Goal: Information Seeking & Learning: Learn about a topic

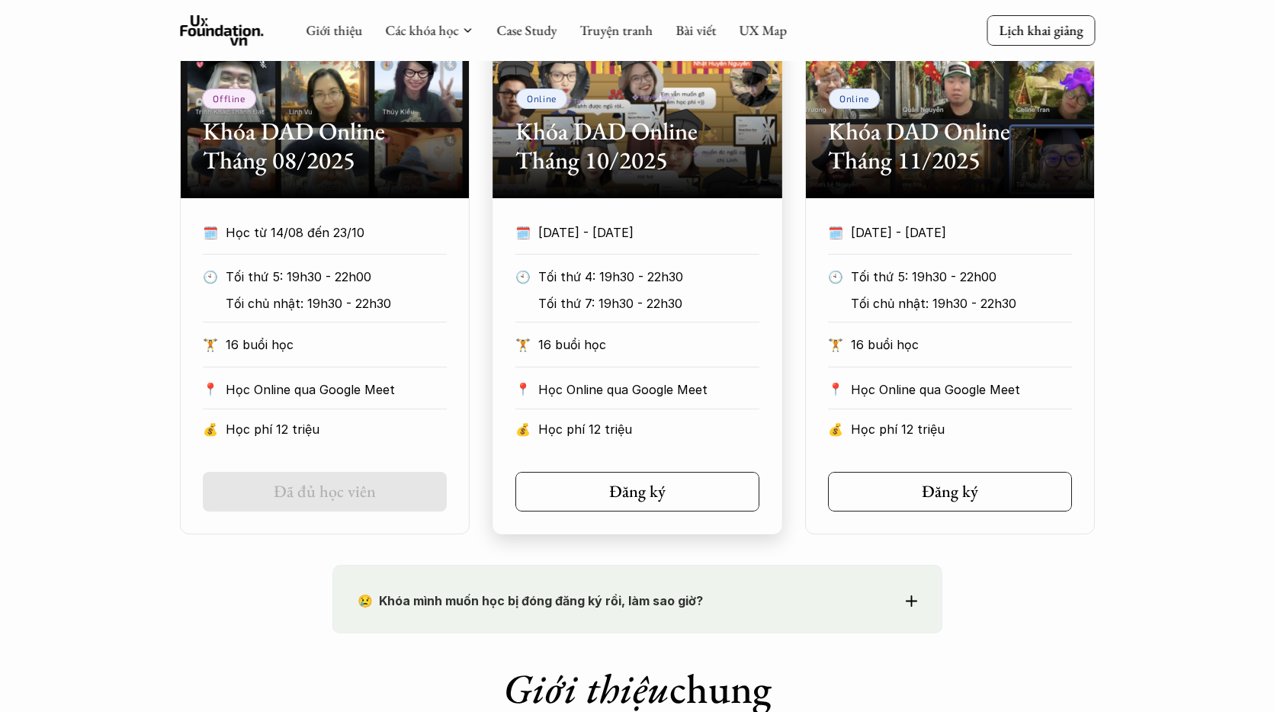
scroll to position [467, 0]
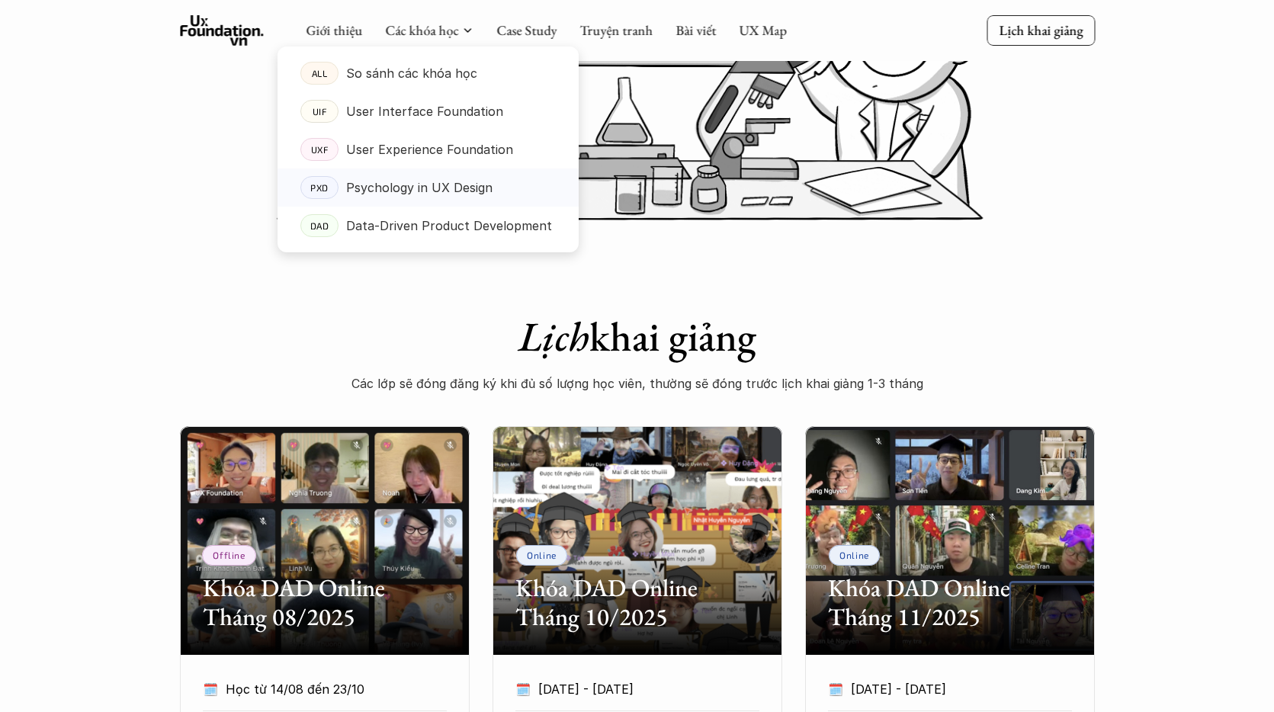
click at [459, 191] on p "Psychology in UX Design" at bounding box center [419, 187] width 146 height 23
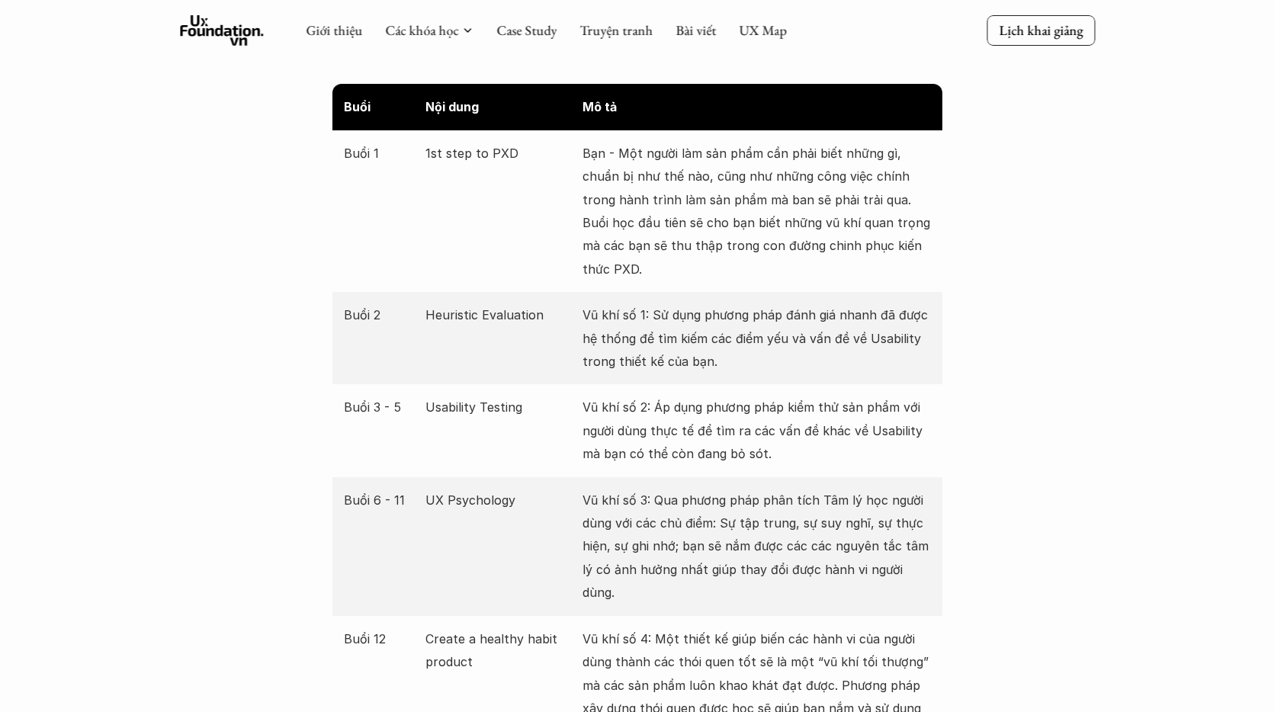
scroll to position [2816, 0]
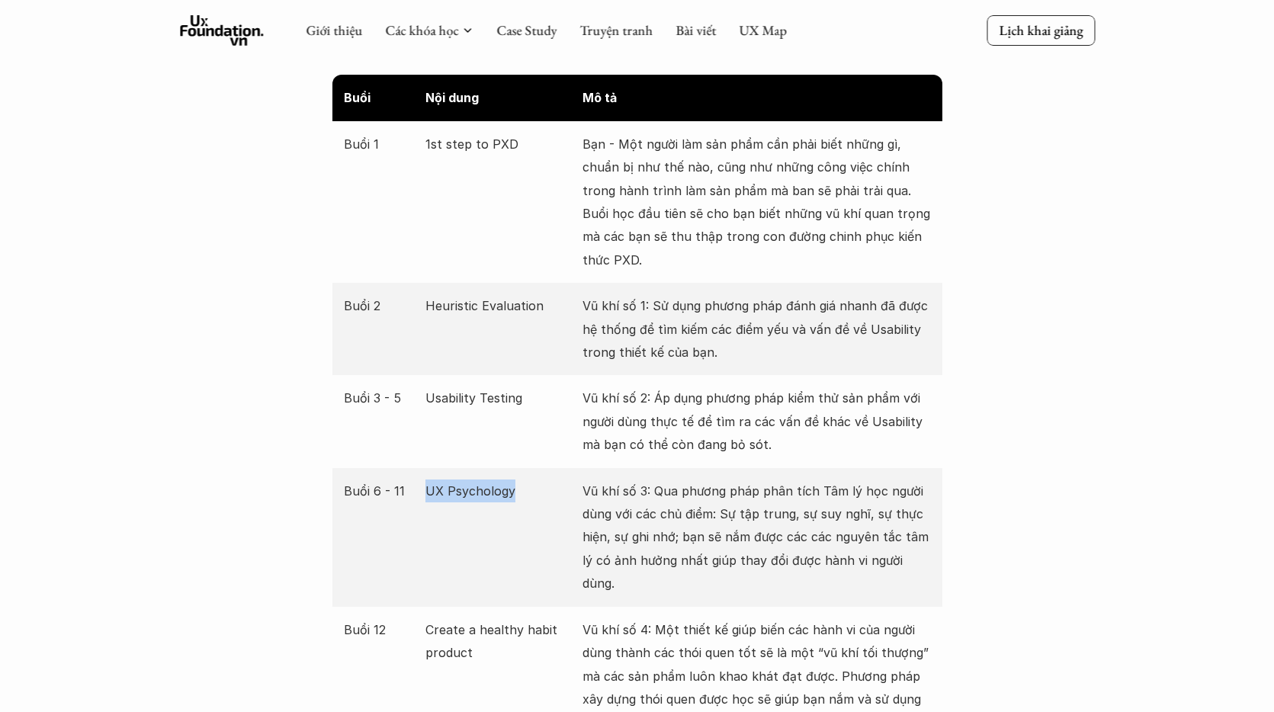
drag, startPoint x: 422, startPoint y: 492, endPoint x: 534, endPoint y: 493, distance: 111.3
click at [534, 493] on div "Buổi 6 - 11 UX Psychology Vũ khí số 3: Qua phương pháp phân tích Tâm lý học ngư…" at bounding box center [637, 537] width 610 height 139
drag, startPoint x: 1093, startPoint y: 379, endPoint x: 836, endPoint y: 352, distance: 258.3
drag, startPoint x: 438, startPoint y: 307, endPoint x: 553, endPoint y: 305, distance: 114.4
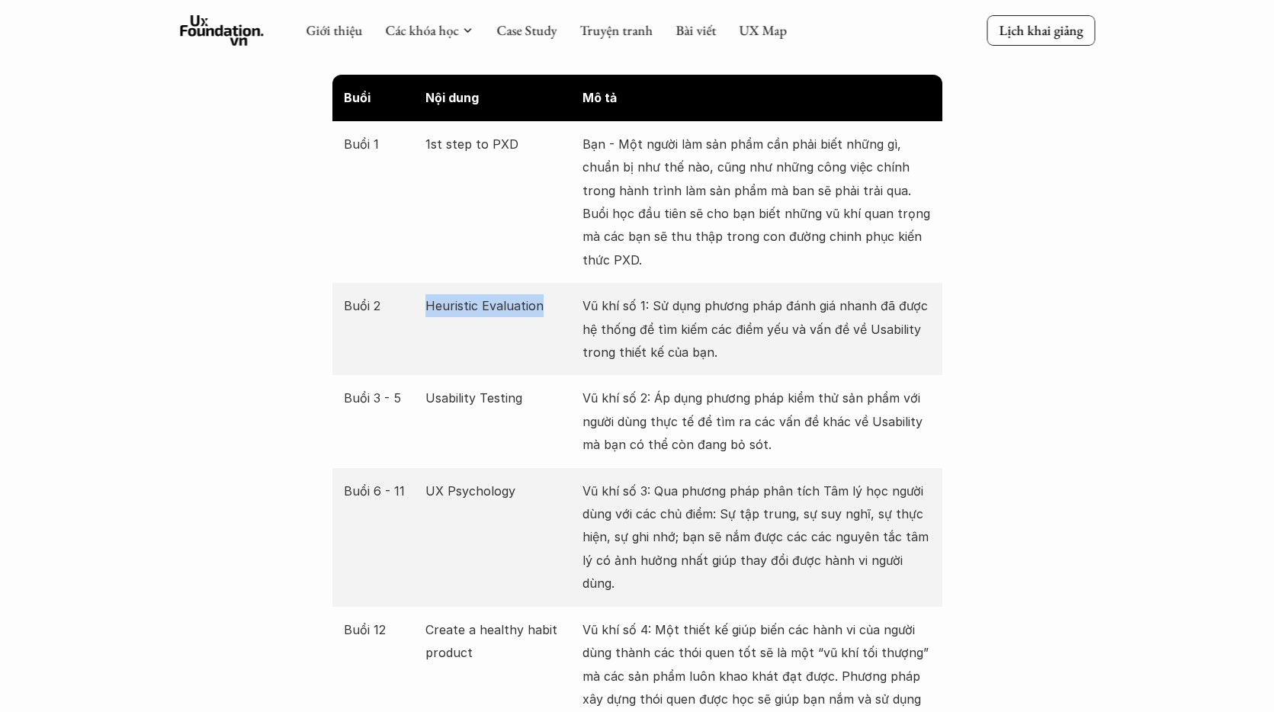
click at [553, 305] on p "Heuristic Evaluation" at bounding box center [499, 305] width 149 height 23
drag, startPoint x: 432, startPoint y: 399, endPoint x: 520, endPoint y: 400, distance: 87.7
click at [520, 400] on p "Usability Testing" at bounding box center [499, 398] width 149 height 23
click at [412, 400] on p "Buổi 3 - 5" at bounding box center [381, 398] width 75 height 23
drag, startPoint x: 430, startPoint y: 400, endPoint x: 553, endPoint y: 402, distance: 122.8
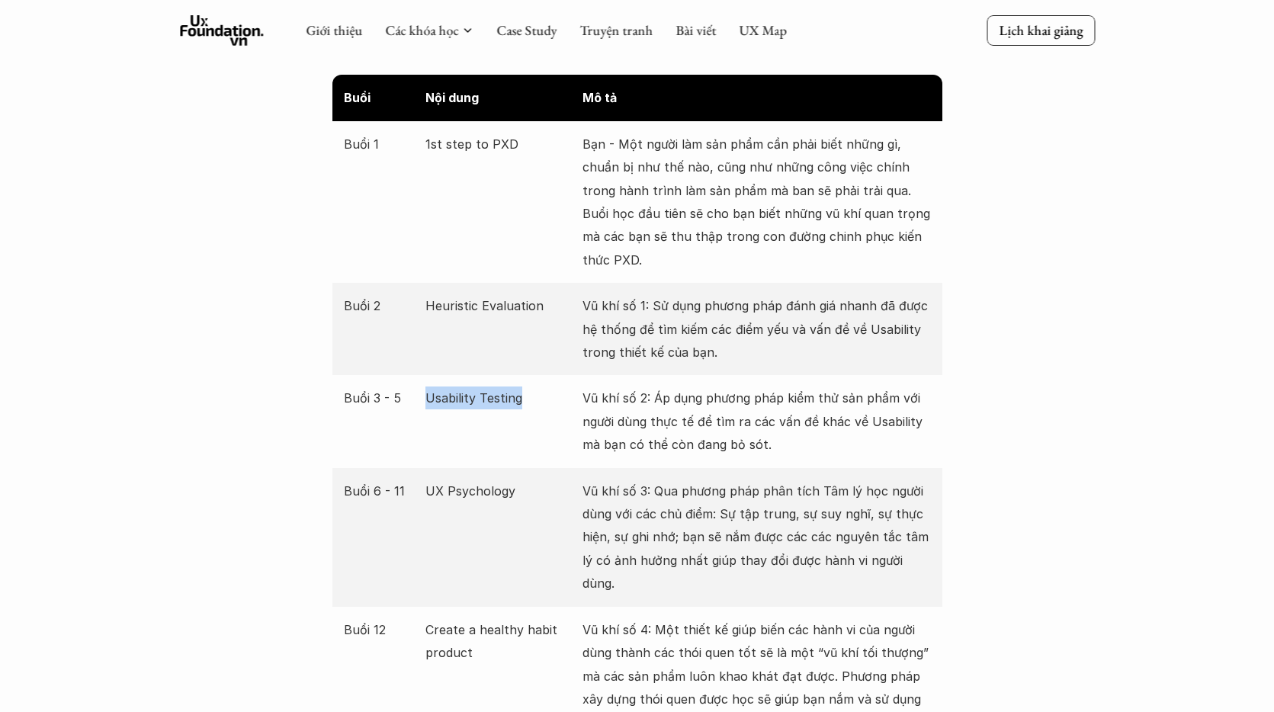
click at [553, 402] on div "Buổi 3 - 5 Usability Testing Vũ khí số 2: Áp dụng phương pháp kiểm thử sản phẩm…" at bounding box center [637, 421] width 610 height 92
drag, startPoint x: 464, startPoint y: 306, endPoint x: 582, endPoint y: 308, distance: 118.2
click at [582, 308] on div "Buổi 2 Heuristic Evaluation Vũ khí số 1: Sử dụng phương pháp đánh giá nhanh đã …" at bounding box center [637, 329] width 610 height 92
click at [439, 395] on p "Usability Testing" at bounding box center [499, 398] width 149 height 23
drag, startPoint x: 422, startPoint y: 399, endPoint x: 557, endPoint y: 397, distance: 135.7
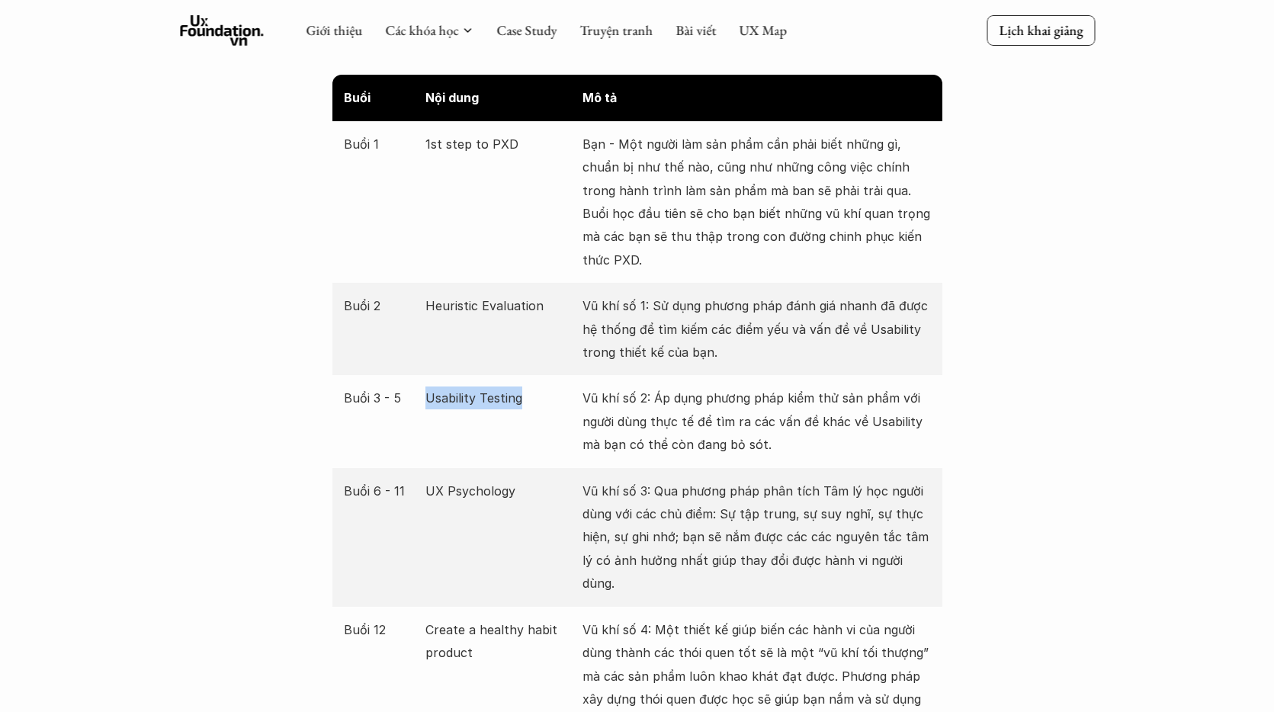
click at [557, 397] on div "Buổi 3 - 5 Usability Testing Vũ khí số 2: Áp dụng phương pháp kiểm thử sản phẩm…" at bounding box center [637, 421] width 610 height 92
click at [486, 395] on p "Usability Testing" at bounding box center [499, 398] width 149 height 23
drag, startPoint x: 436, startPoint y: 397, endPoint x: 459, endPoint y: 391, distance: 23.7
click at [459, 391] on p "Usability Testing" at bounding box center [499, 398] width 149 height 23
drag, startPoint x: 432, startPoint y: 302, endPoint x: 550, endPoint y: 312, distance: 118.6
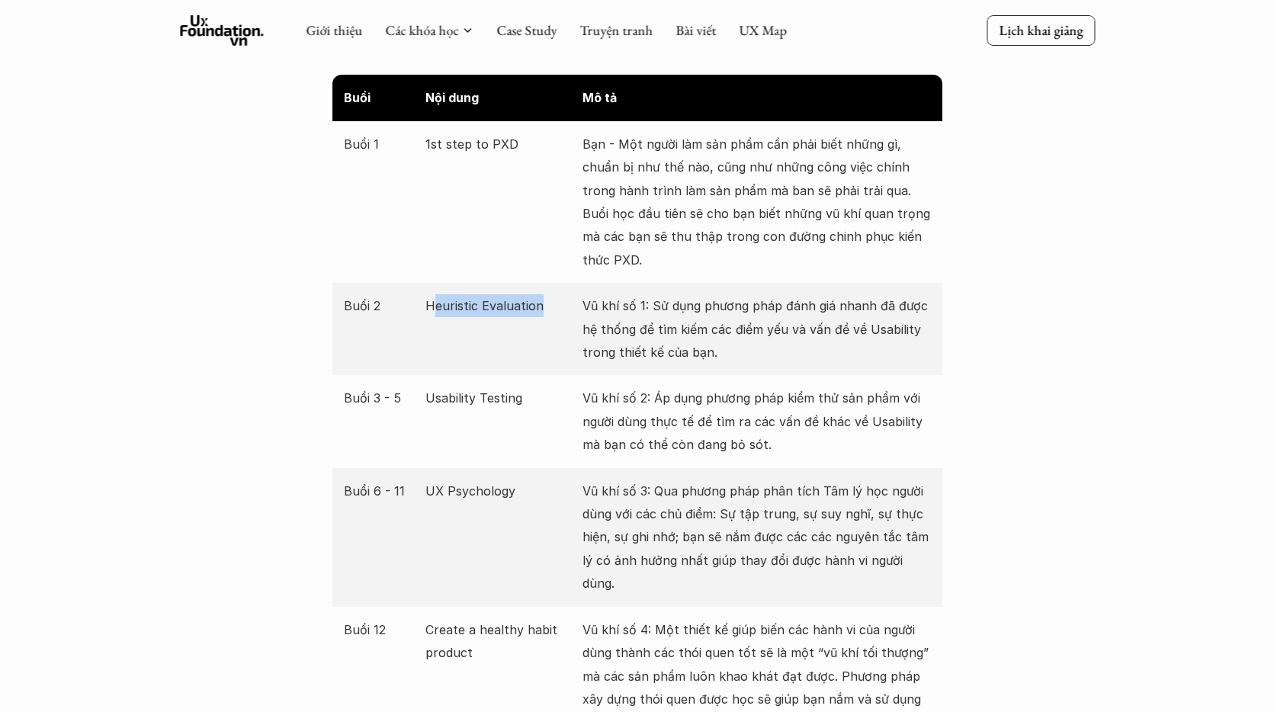
click at [550, 312] on p "Heuristic Evaluation" at bounding box center [499, 305] width 149 height 23
drag, startPoint x: 429, startPoint y: 309, endPoint x: 544, endPoint y: 313, distance: 115.2
click at [544, 313] on div "Buổi 2 Heuristic Evaluation Vũ khí số 1: Sử dụng phương pháp đánh giá nhanh đã …" at bounding box center [637, 329] width 610 height 92
click at [447, 293] on div "Buổi 2 Heuristic Evaluation Vũ khí số 1: Sử dụng phương pháp đánh giá nhanh đã …" at bounding box center [637, 329] width 610 height 92
drag, startPoint x: 423, startPoint y: 307, endPoint x: 554, endPoint y: 302, distance: 130.5
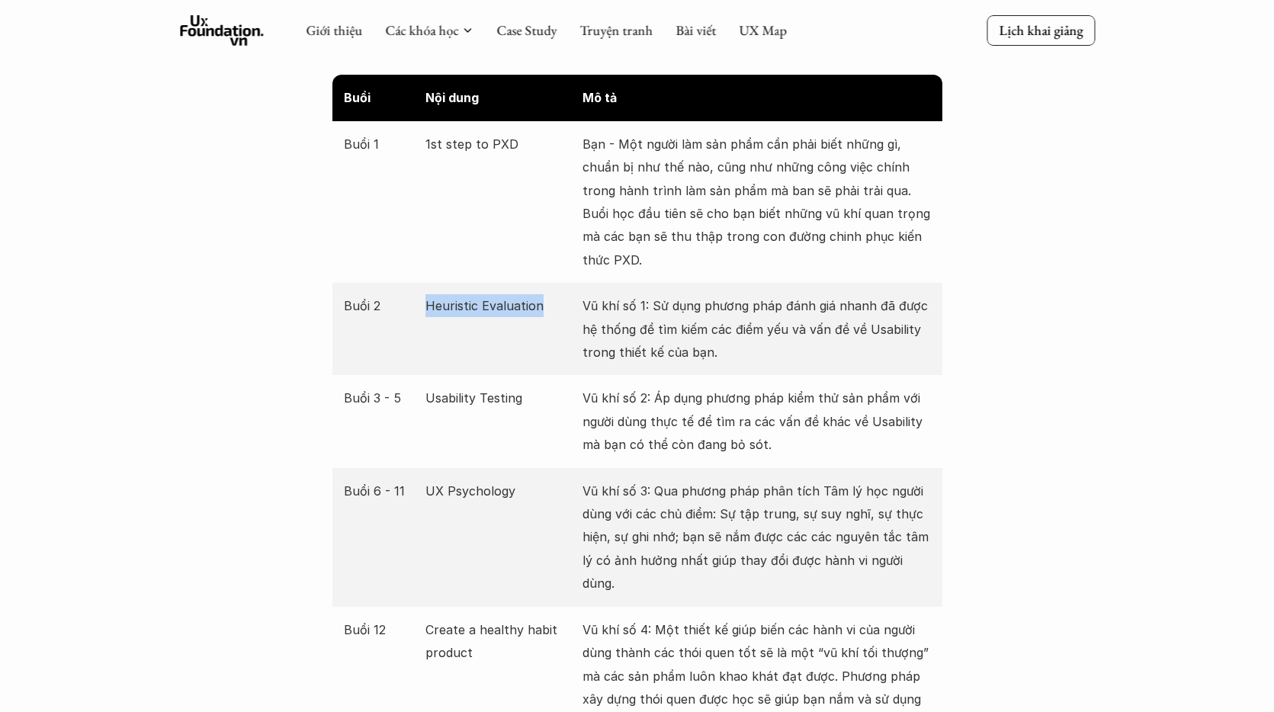
click at [554, 302] on div "Buổi 2 Heuristic Evaluation Vũ khí số 1: Sử dụng phương pháp đánh giá nhanh đã …" at bounding box center [637, 329] width 610 height 92
click at [432, 312] on p "Heuristic Evaluation" at bounding box center [499, 305] width 149 height 23
drag, startPoint x: 421, startPoint y: 306, endPoint x: 547, endPoint y: 307, distance: 125.8
click at [547, 307] on div "Buổi 2 Heuristic Evaluation Vũ khí số 1: Sử dụng phương pháp đánh giá nhanh đã …" at bounding box center [637, 329] width 610 height 92
drag, startPoint x: 577, startPoint y: 303, endPoint x: 629, endPoint y: 304, distance: 51.8
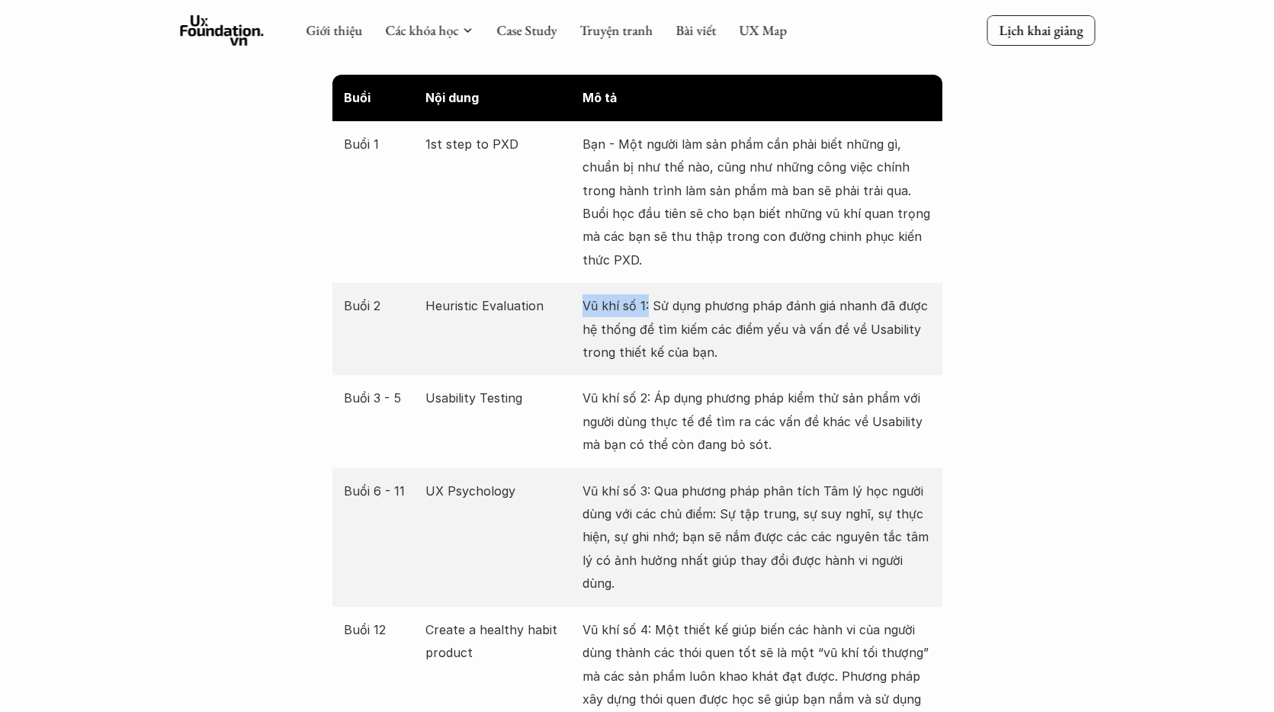
click at [647, 305] on div "Buổi 2 Heuristic Evaluation Vũ khí số 1: Sử dụng phương pháp đánh giá nhanh đã …" at bounding box center [637, 329] width 610 height 92
drag, startPoint x: 418, startPoint y: 300, endPoint x: 586, endPoint y: 312, distance: 168.9
click at [586, 312] on div "Buổi 2 Heuristic Evaluation Vũ khí số 1: Sử dụng phương pháp đánh giá nhanh đã …" at bounding box center [637, 329] width 610 height 92
drag, startPoint x: 583, startPoint y: 308, endPoint x: 644, endPoint y: 313, distance: 61.2
click at [644, 313] on p "Vũ khí số 1: Sử dụng phương pháp đánh giá nhanh đã được hệ thống để tìm kiếm cá…" at bounding box center [756, 328] width 348 height 69
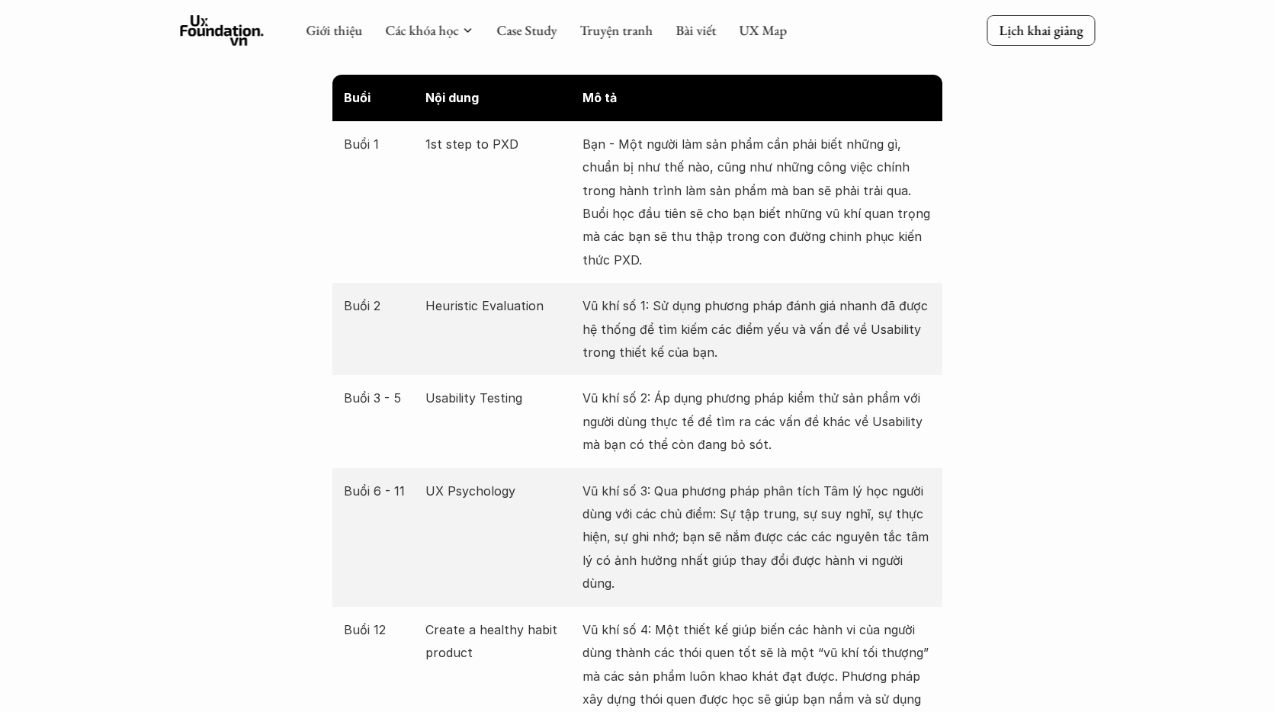
drag, startPoint x: 427, startPoint y: 304, endPoint x: 544, endPoint y: 297, distance: 116.9
click at [544, 297] on p "Heuristic Evaluation" at bounding box center [499, 305] width 149 height 23
click at [468, 395] on p "Usability Testing" at bounding box center [499, 398] width 149 height 23
drag, startPoint x: 516, startPoint y: 402, endPoint x: 611, endPoint y: 401, distance: 95.3
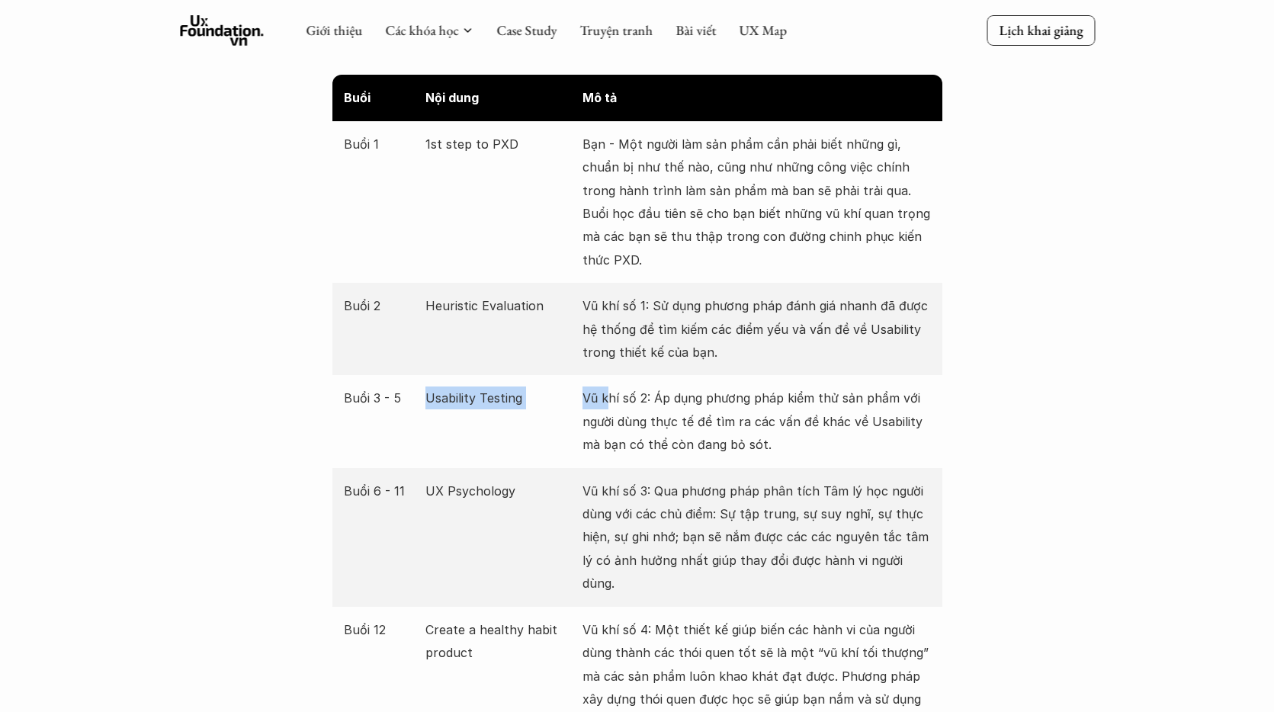
click at [611, 401] on div "Buổi 3 - 5 Usability Testing Vũ khí số 2: Áp dụng phương pháp kiểm thử sản phẩm…" at bounding box center [637, 421] width 610 height 92
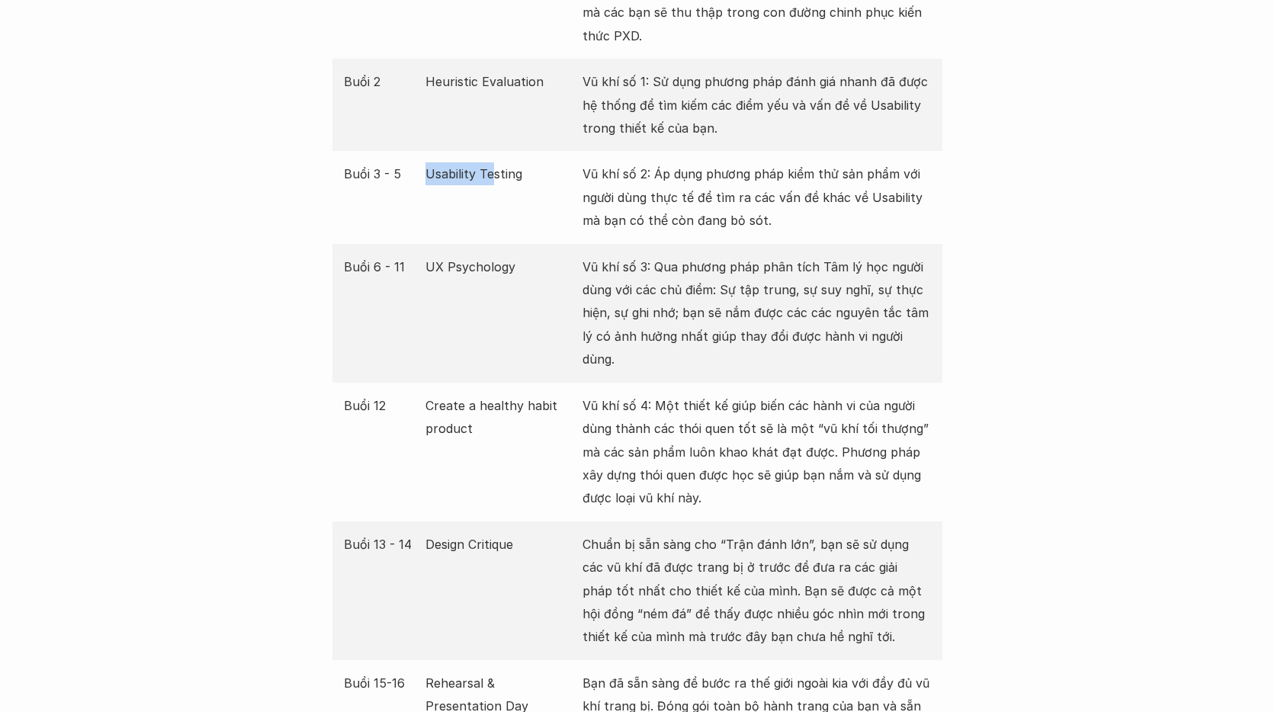
drag, startPoint x: 415, startPoint y: 181, endPoint x: 476, endPoint y: 220, distance: 72.7
click at [497, 181] on div "Buổi 3 - 5 Usability Testing Vũ khí số 2: Áp dụng phương pháp kiểm thử sản phẩm…" at bounding box center [637, 197] width 610 height 92
drag, startPoint x: 423, startPoint y: 263, endPoint x: 534, endPoint y: 289, distance: 113.5
click at [592, 267] on div "Buổi 6 - 11 UX Psychology Vũ khí số 3: Qua phương pháp phân tích Tâm lý học ngư…" at bounding box center [637, 313] width 610 height 139
click at [432, 300] on div "Buổi 6 - 11 UX Psychology Vũ khí số 3: Qua phương pháp phân tích Tâm lý học ngư…" at bounding box center [637, 313] width 610 height 139
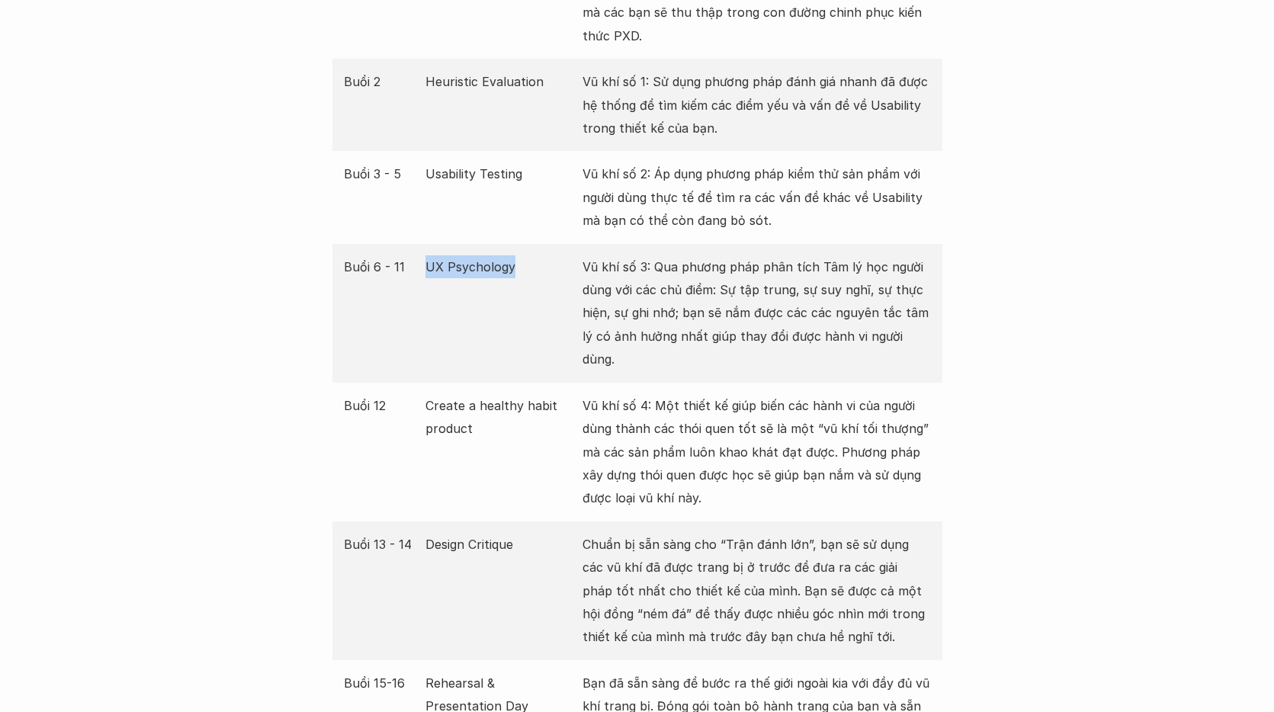
drag, startPoint x: 419, startPoint y: 262, endPoint x: 518, endPoint y: 274, distance: 100.7
click at [518, 274] on div "Buổi 6 - 11 UX Psychology Vũ khí số 3: Qua phương pháp phân tích Tâm lý học ngư…" at bounding box center [637, 313] width 610 height 139
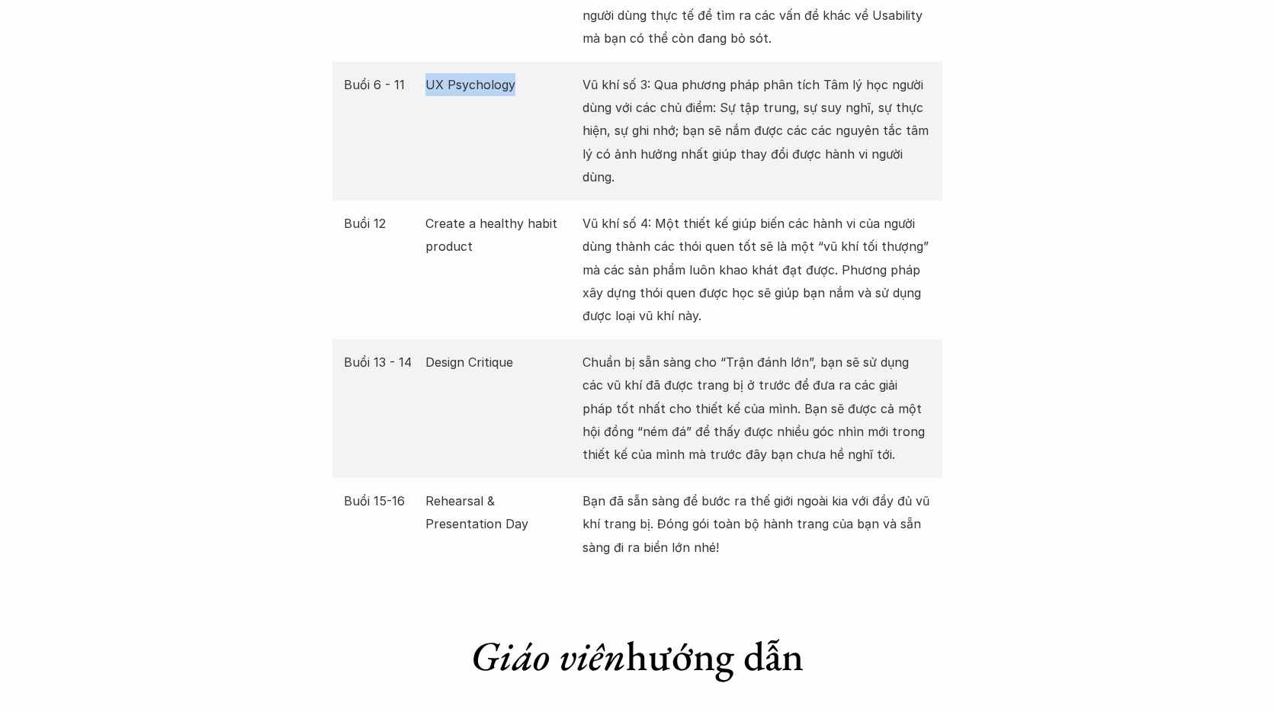
scroll to position [3066, 0]
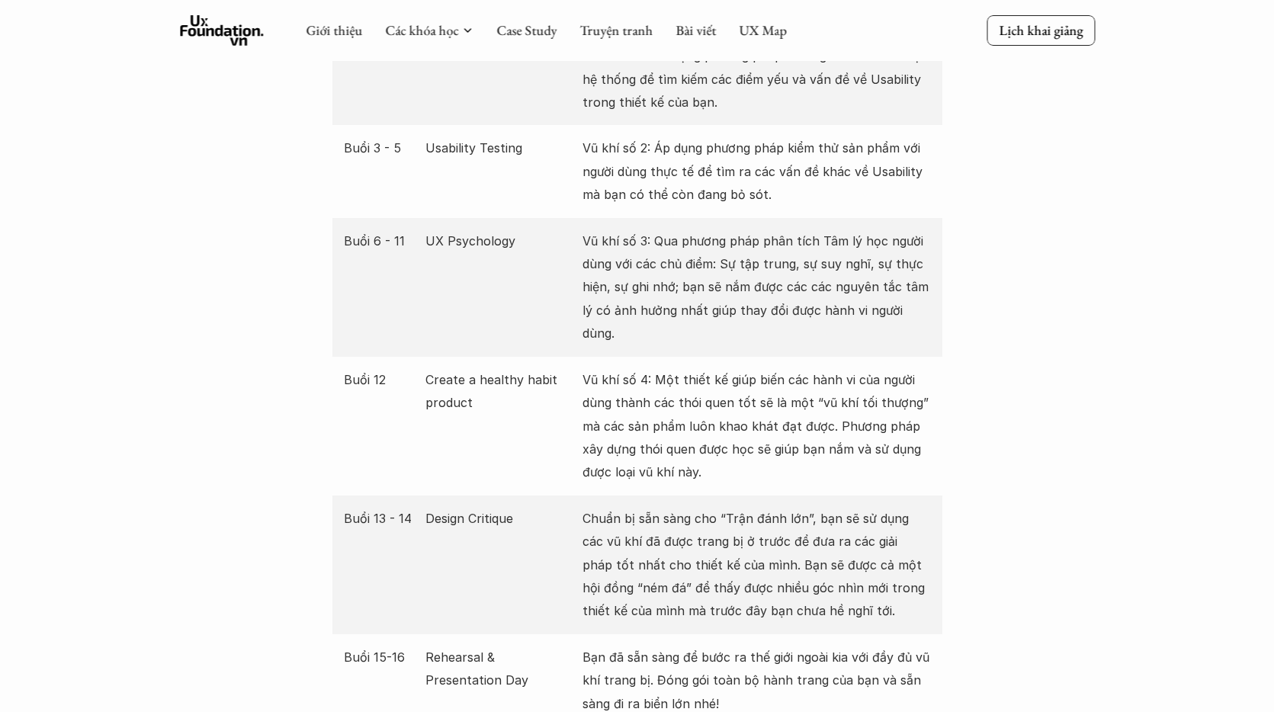
drag, startPoint x: 416, startPoint y: 234, endPoint x: 564, endPoint y: 236, distance: 148.7
click at [541, 233] on div "Buổi 6 - 11 UX Psychology Vũ khí số 3: Qua phương pháp phân tích Tâm lý học ngư…" at bounding box center [637, 287] width 610 height 139
drag, startPoint x: 665, startPoint y: 250, endPoint x: 672, endPoint y: 252, distance: 8.0
click at [671, 252] on p "Vũ khí số 3: Qua phương pháp phân tích Tâm lý học người dùng với các chủ điểm: …" at bounding box center [756, 287] width 348 height 116
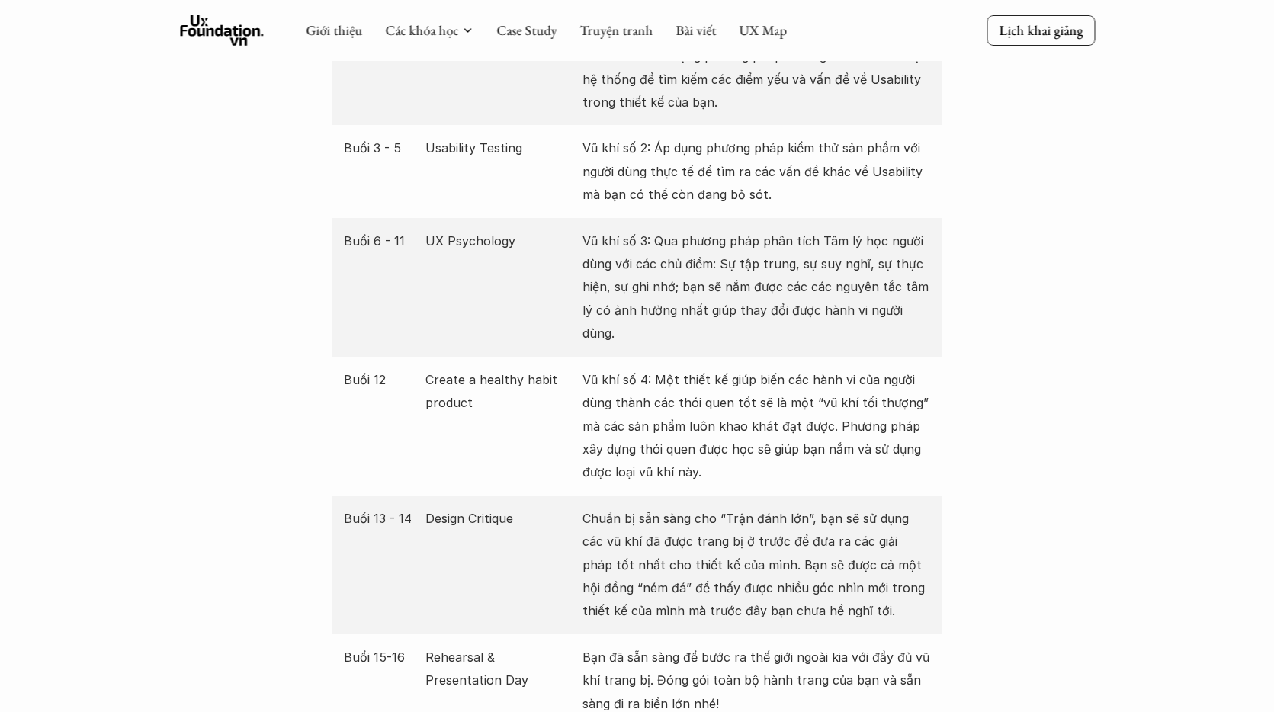
click at [781, 287] on p "Vũ khí số 3: Qua phương pháp phân tích Tâm lý học người dùng với các chủ điểm: …" at bounding box center [756, 287] width 348 height 116
drag, startPoint x: 332, startPoint y: 238, endPoint x: 551, endPoint y: 240, distance: 218.8
click at [551, 240] on div "Buổi 6 - 11 UX Psychology Vũ khí số 3: Qua phương pháp phân tích Tâm lý học ngư…" at bounding box center [637, 287] width 610 height 139
